Goal: Check status: Check status

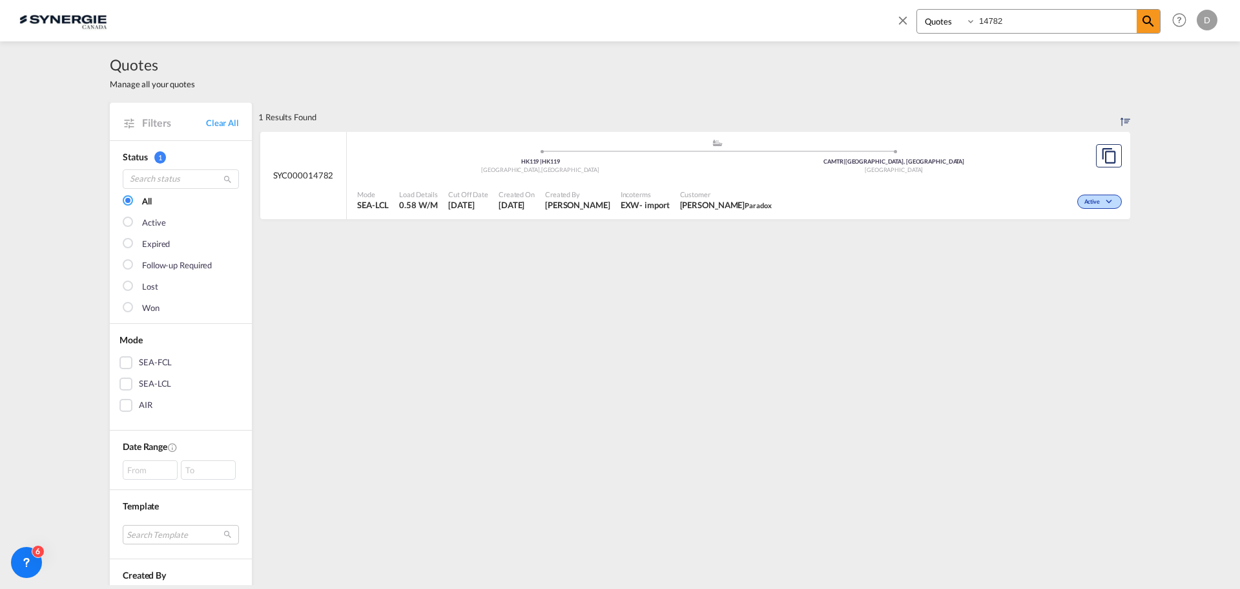
select select "Quotes"
click at [992, 24] on input "14782" at bounding box center [1056, 21] width 161 height 23
type input "14760"
click at [478, 203] on span "[DATE]" at bounding box center [469, 205] width 40 height 12
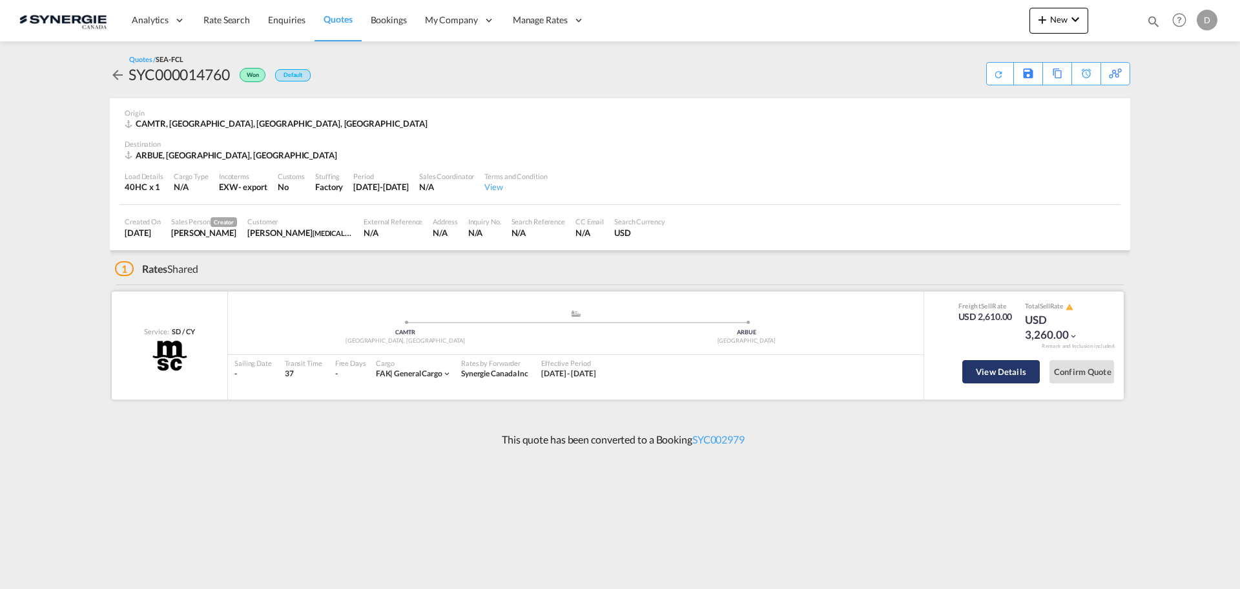
click at [1010, 377] on button "View Details" at bounding box center [1002, 371] width 78 height 23
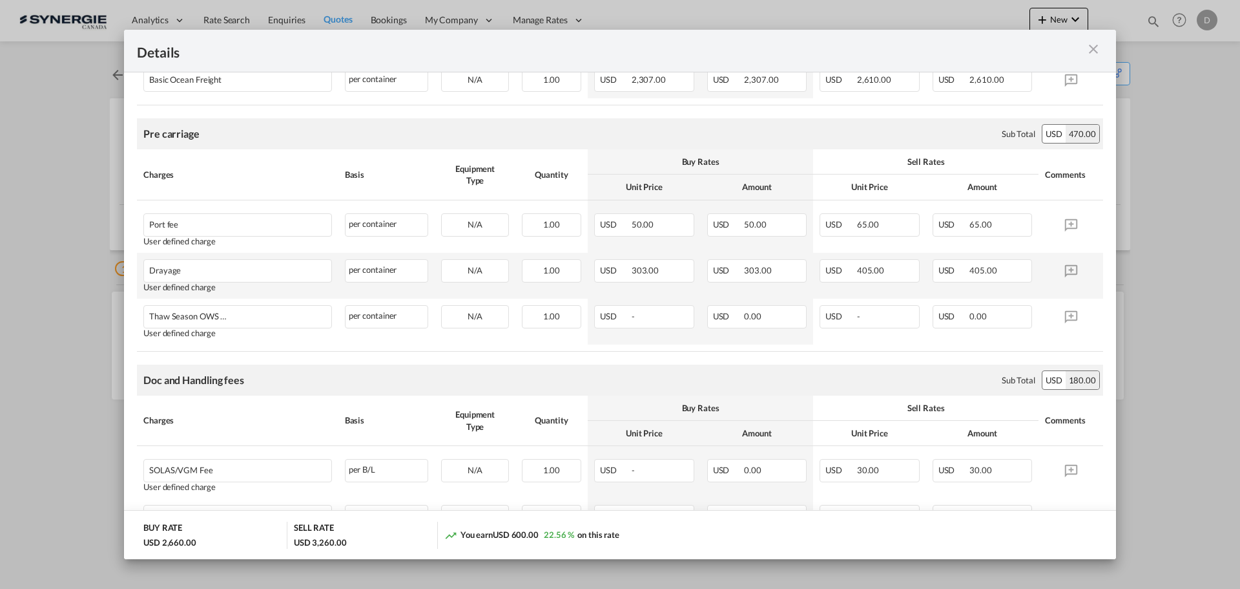
scroll to position [129, 0]
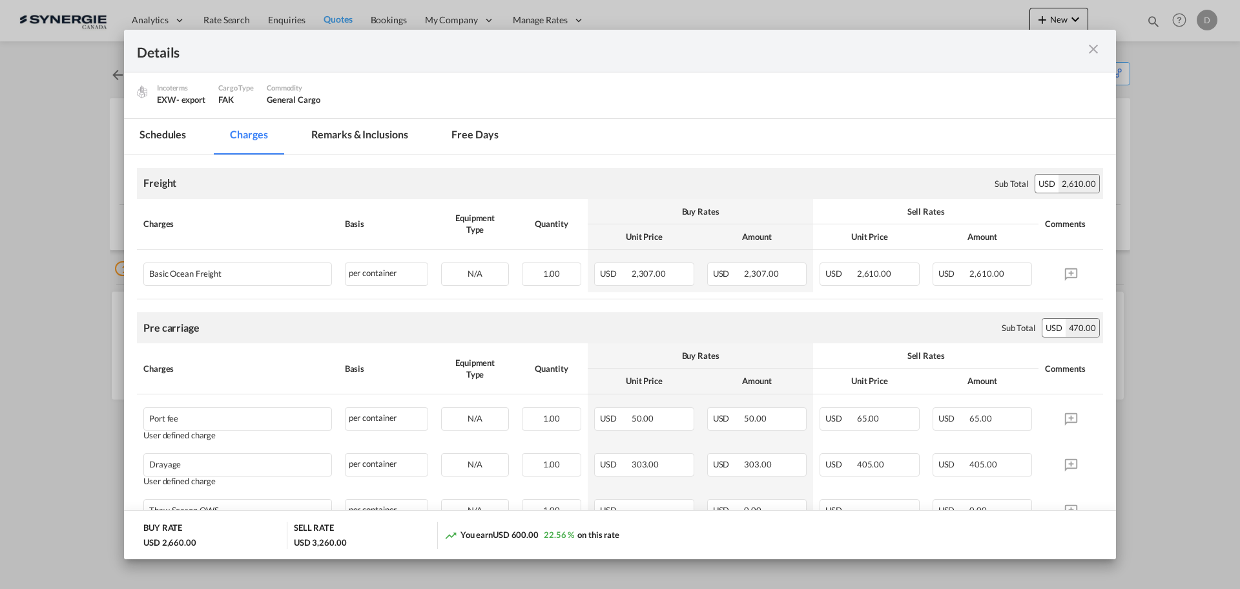
click at [366, 132] on md-tab-item "Remarks & Inclusions" at bounding box center [359, 137] width 127 height 36
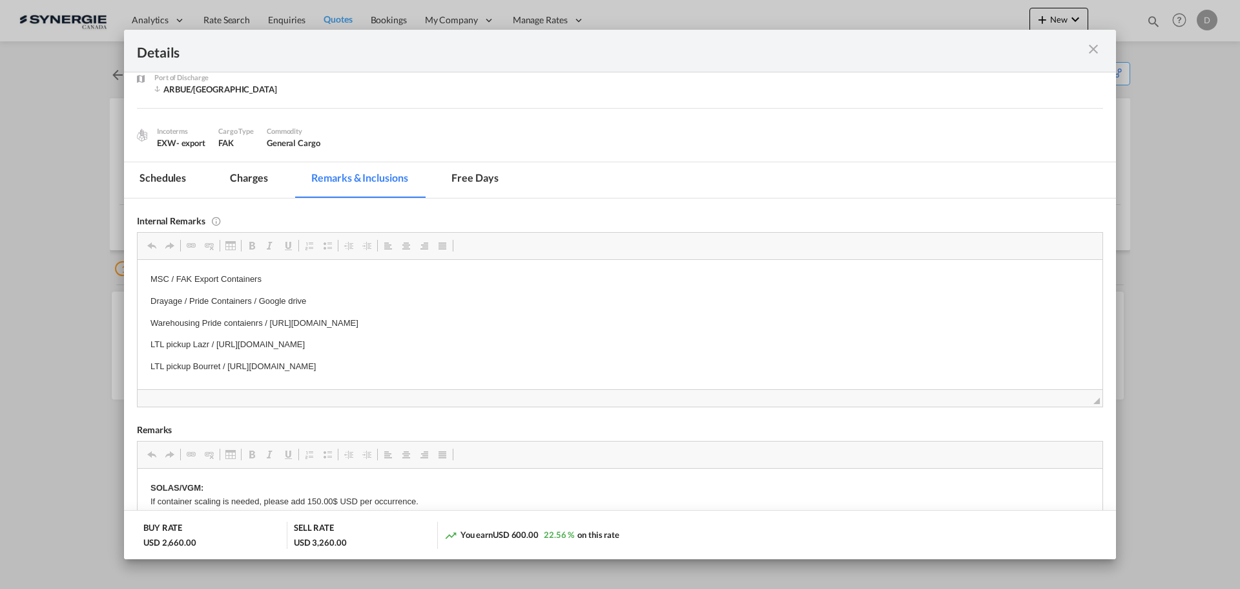
scroll to position [65, 0]
